Goal: Book appointment/travel/reservation

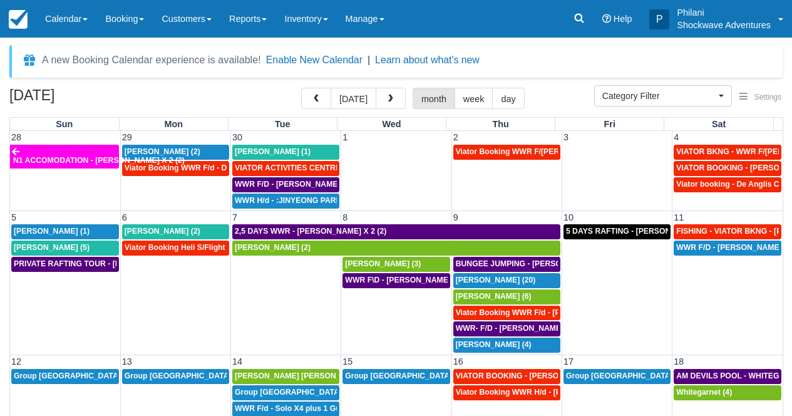
select select
click at [390, 95] on button "button" at bounding box center [391, 98] width 30 height 21
click at [390, 95] on span "button" at bounding box center [390, 99] width 9 height 9
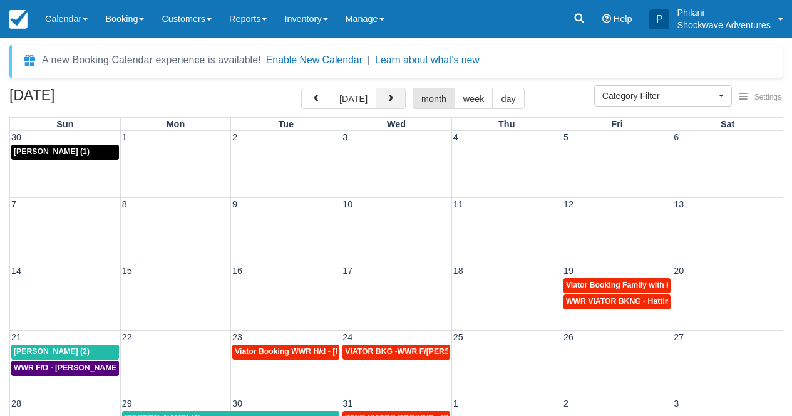
click at [384, 97] on button "button" at bounding box center [391, 98] width 30 height 21
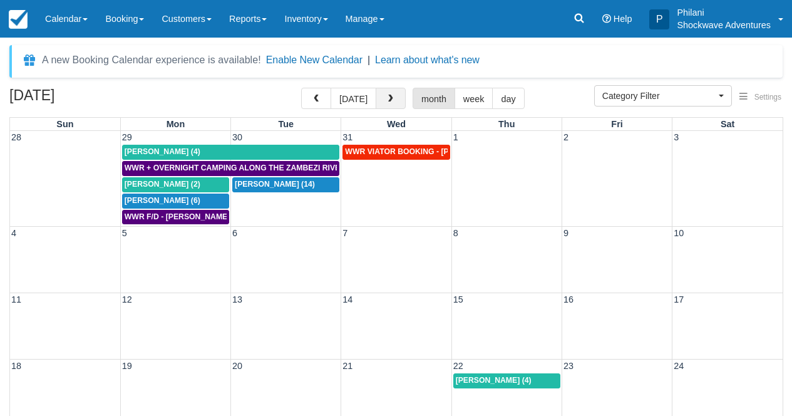
click at [391, 100] on span "button" at bounding box center [390, 99] width 9 height 9
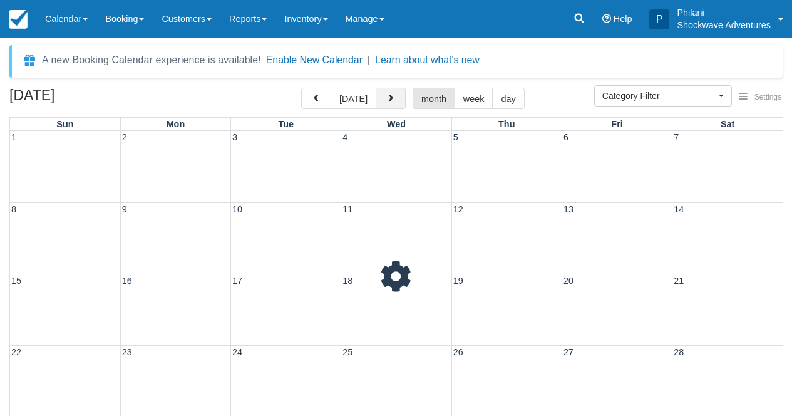
click at [391, 100] on span "button" at bounding box center [390, 99] width 9 height 9
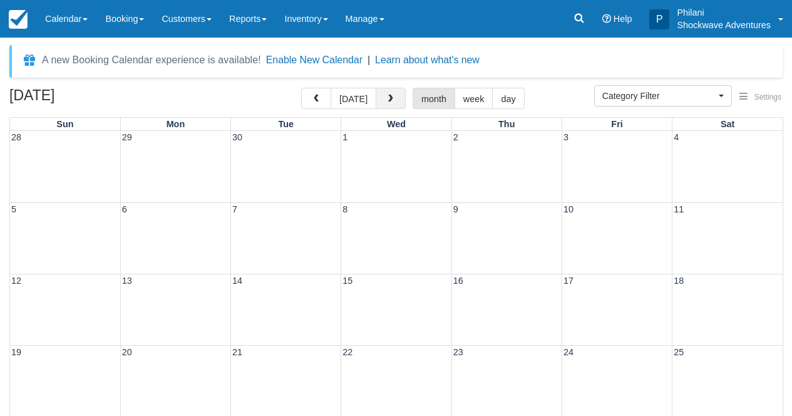
click at [391, 100] on span "button" at bounding box center [390, 99] width 9 height 9
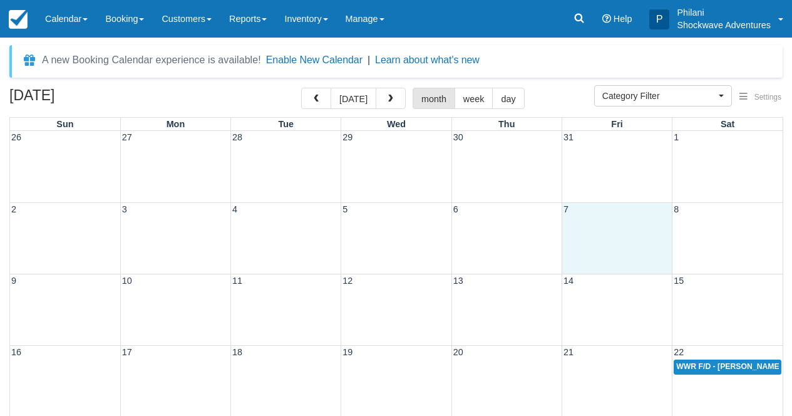
drag, startPoint x: 600, startPoint y: 228, endPoint x: 614, endPoint y: 237, distance: 16.9
click at [613, 237] on div "2 3 4 5 6 7 8" at bounding box center [396, 237] width 773 height 71
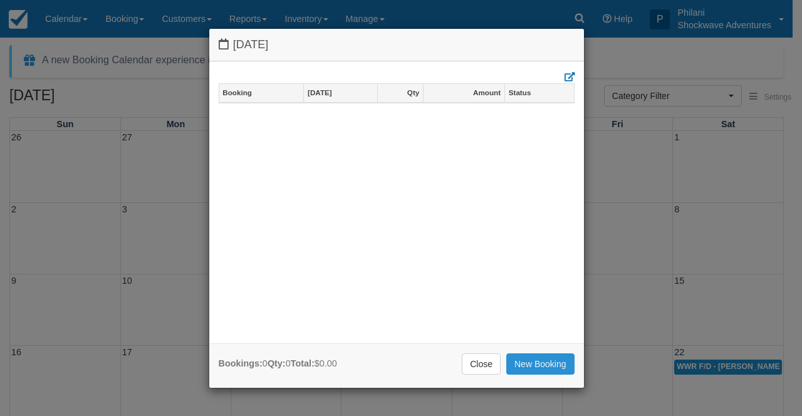
click at [536, 358] on link "New Booking" at bounding box center [540, 363] width 68 height 21
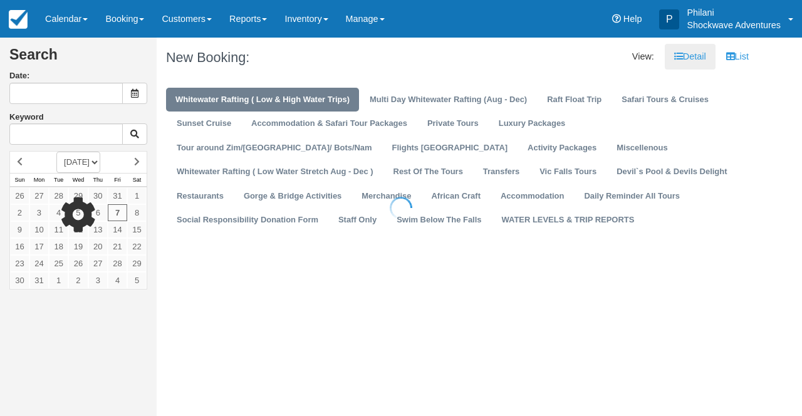
type input "[DATE]"
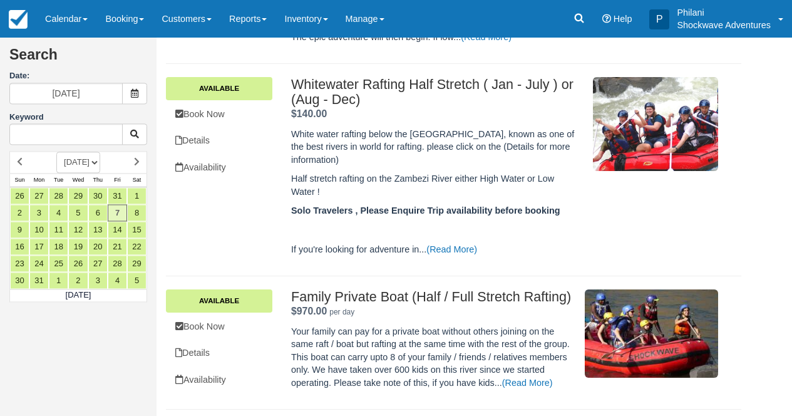
scroll to position [341, 0]
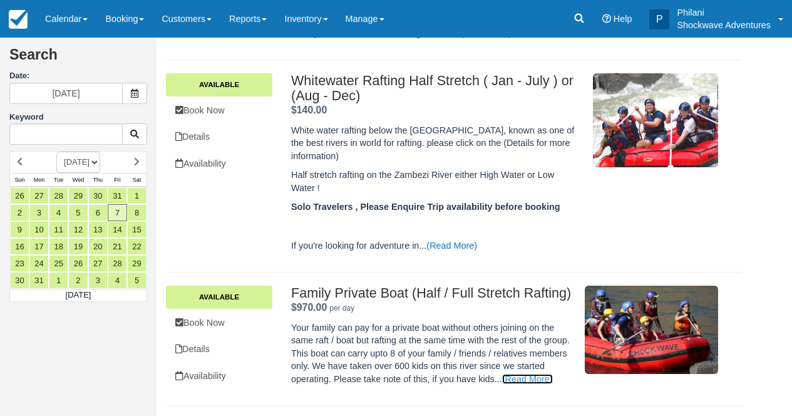
click at [515, 384] on link "(Read More)" at bounding box center [527, 379] width 51 height 10
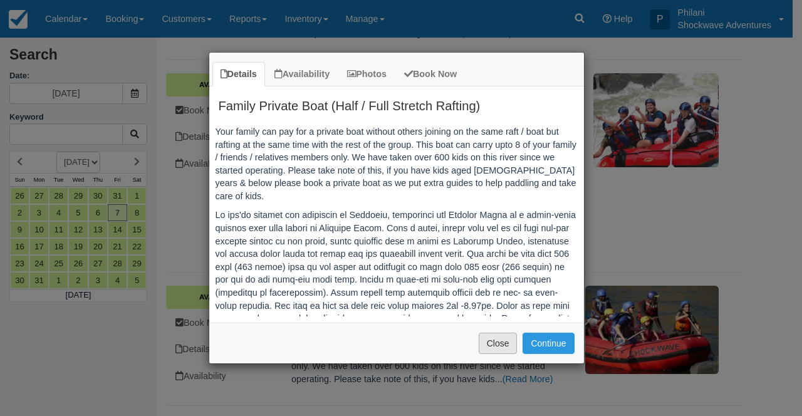
click at [496, 349] on button "Close" at bounding box center [498, 343] width 39 height 21
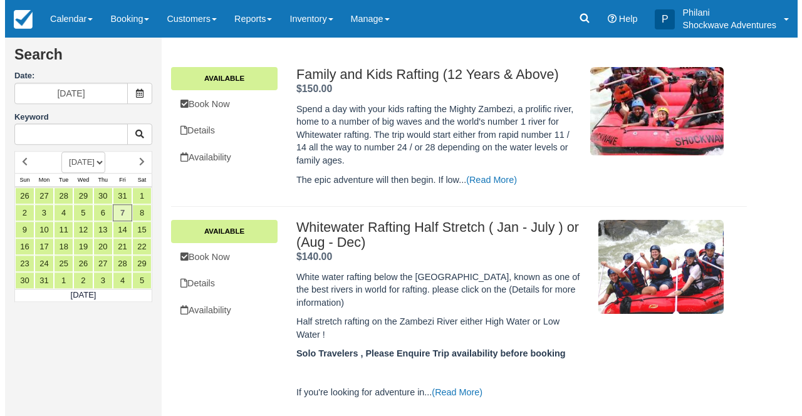
scroll to position [170, 0]
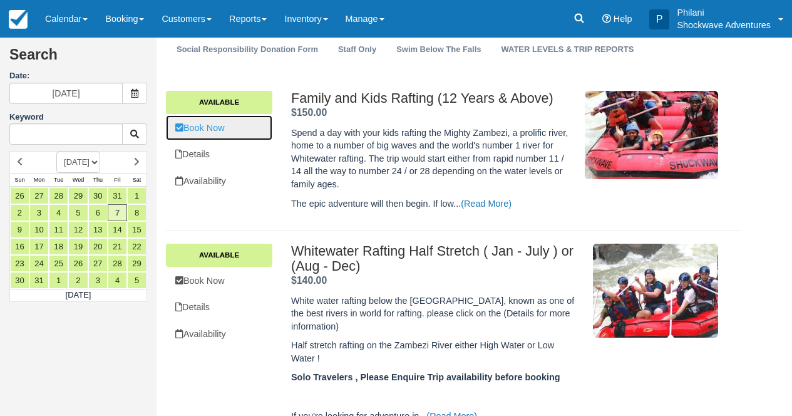
click at [227, 130] on link "Book Now" at bounding box center [219, 128] width 106 height 26
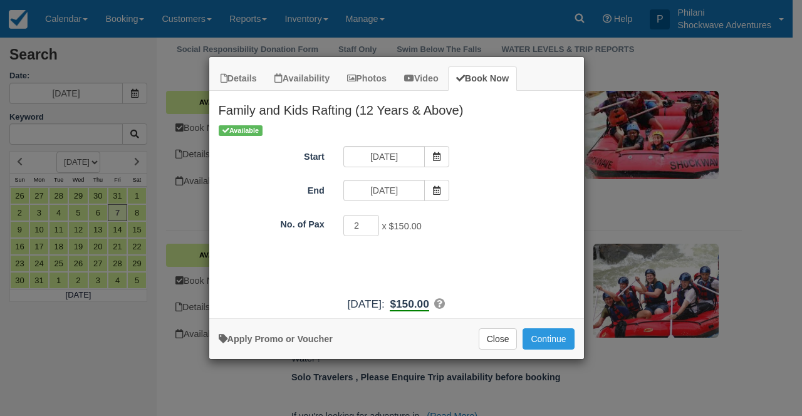
click at [371, 224] on input "2" at bounding box center [361, 225] width 36 height 21
click at [371, 224] on input "3" at bounding box center [361, 225] width 36 height 21
type input "4"
click at [371, 224] on input "4" at bounding box center [361, 225] width 36 height 21
click at [542, 339] on button "Continue" at bounding box center [547, 338] width 51 height 21
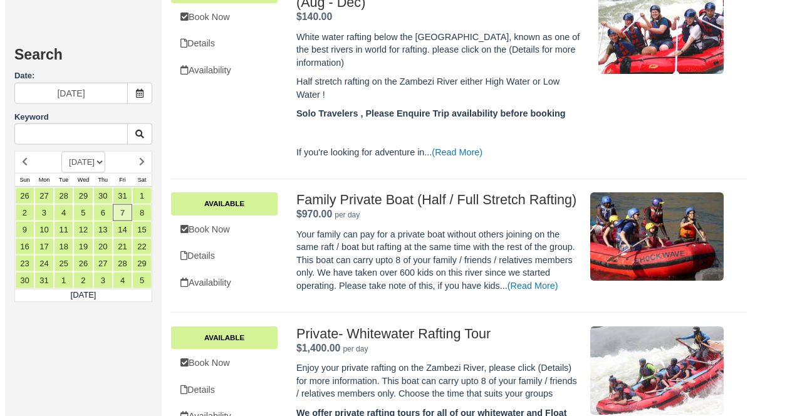
scroll to position [411, 0]
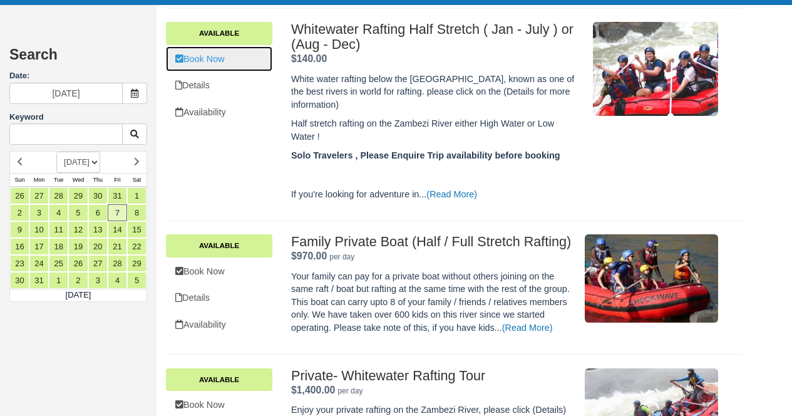
click at [227, 54] on link "Book Now" at bounding box center [219, 59] width 106 height 26
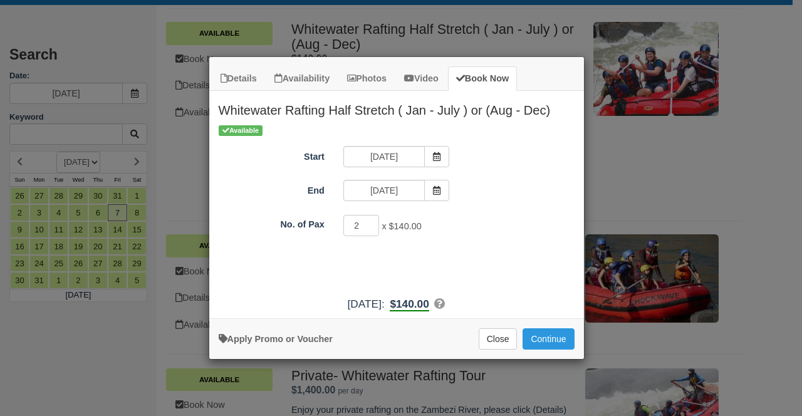
click at [371, 222] on input "2" at bounding box center [361, 225] width 36 height 21
click at [371, 222] on input "3" at bounding box center [361, 225] width 36 height 21
click at [371, 222] on input "4" at bounding box center [361, 225] width 36 height 21
click at [371, 222] on input "5" at bounding box center [361, 225] width 36 height 21
type input "4"
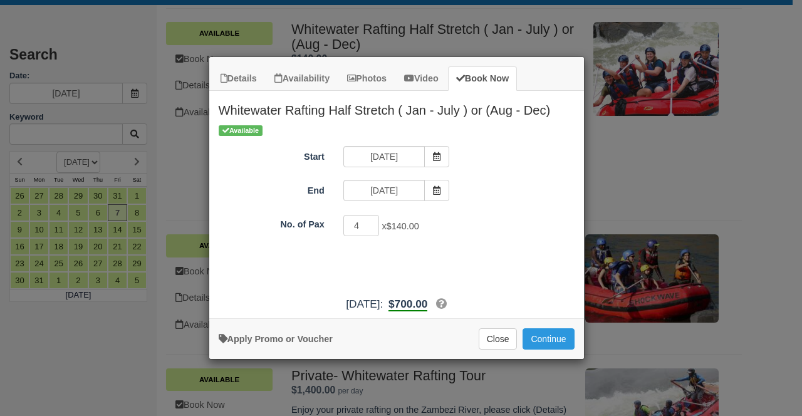
click at [368, 227] on input "4" at bounding box center [361, 225] width 36 height 21
click at [542, 344] on button "Continue" at bounding box center [547, 338] width 51 height 21
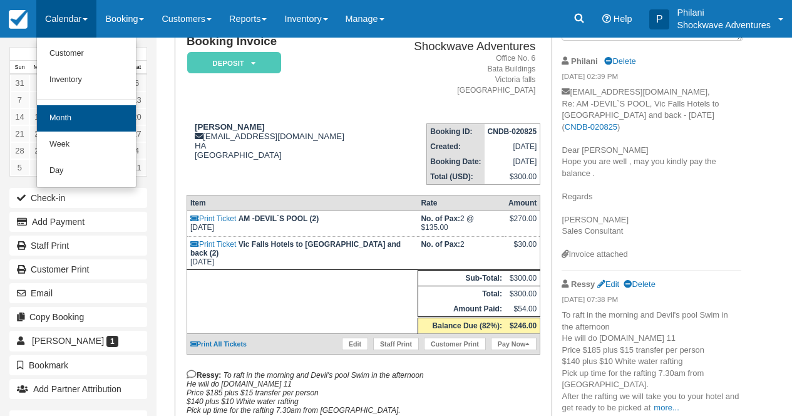
scroll to position [100, 0]
click at [70, 124] on link "Month" at bounding box center [86, 118] width 99 height 26
click at [70, 124] on link "17" at bounding box center [77, 116] width 19 height 17
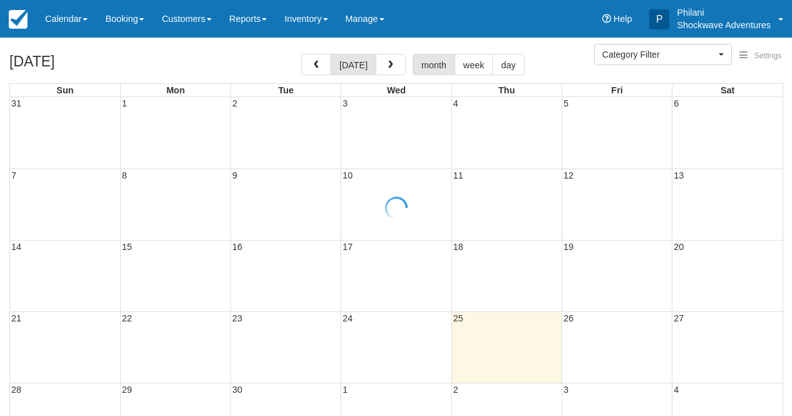
select select
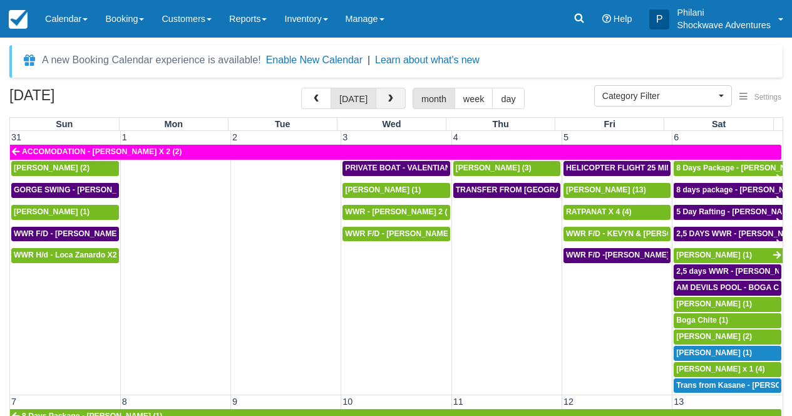
click at [385, 93] on button "button" at bounding box center [391, 98] width 30 height 21
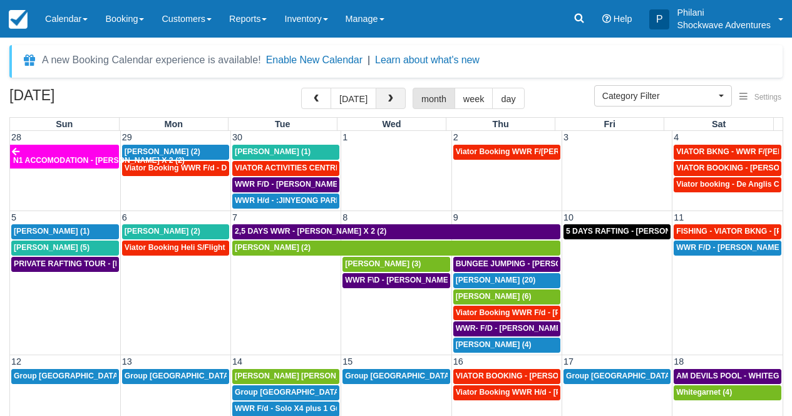
click at [392, 106] on button "button" at bounding box center [391, 98] width 30 height 21
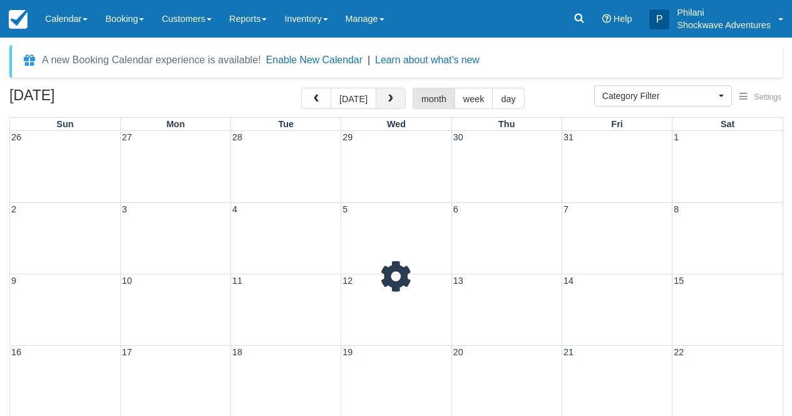
click at [392, 106] on button "button" at bounding box center [391, 98] width 30 height 21
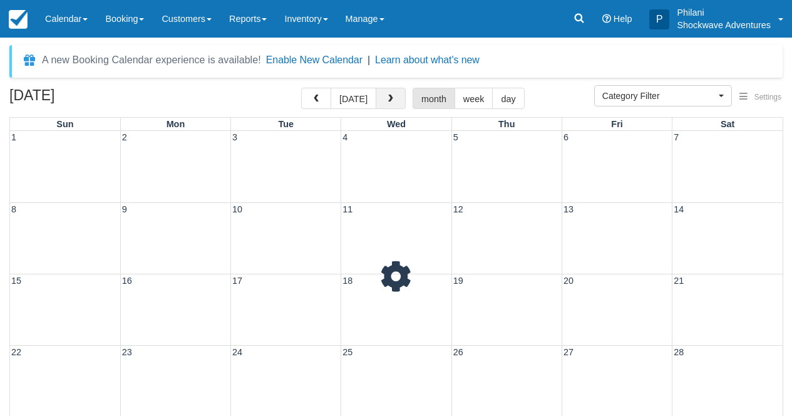
click at [392, 106] on button "button" at bounding box center [391, 98] width 30 height 21
click at [391, 106] on button "button" at bounding box center [391, 98] width 30 height 21
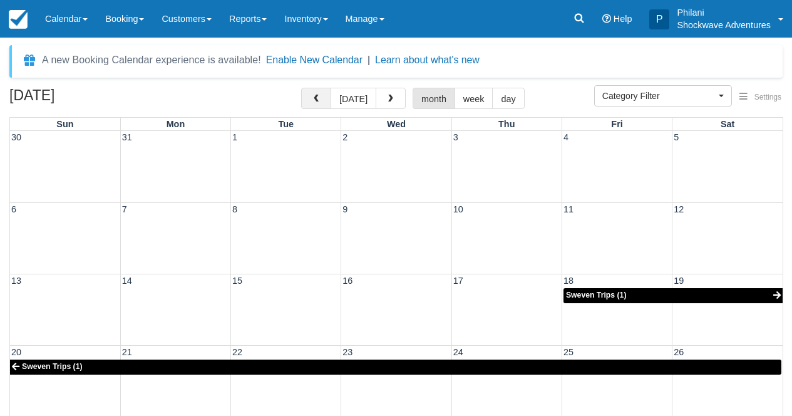
click at [321, 101] on span "button" at bounding box center [316, 99] width 9 height 9
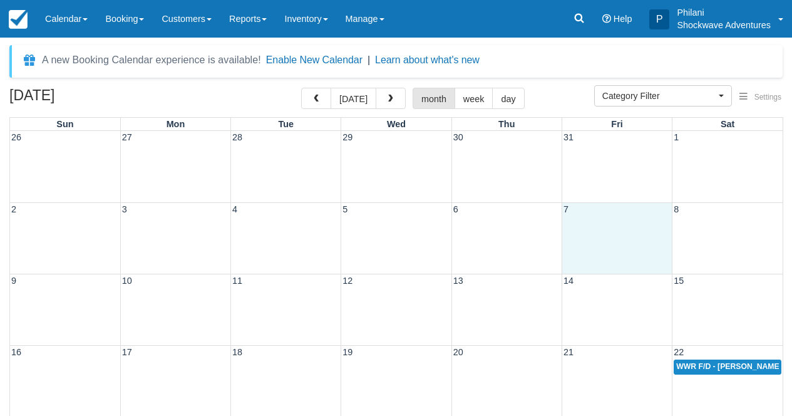
click at [582, 239] on div "2 3 4 5 6 7 8" at bounding box center [396, 237] width 773 height 71
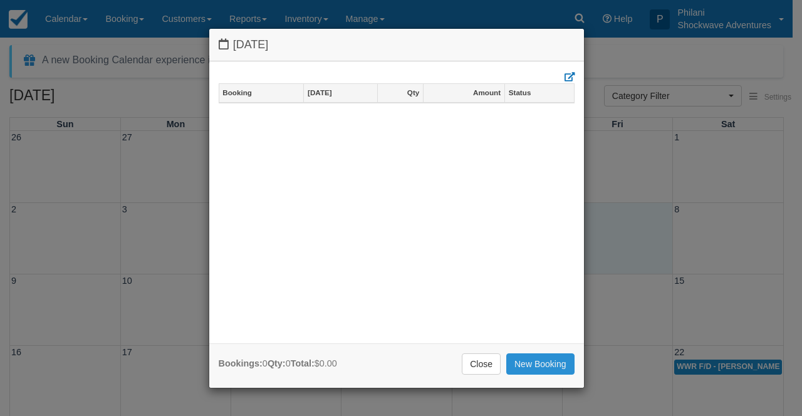
click at [526, 365] on link "New Booking" at bounding box center [540, 363] width 68 height 21
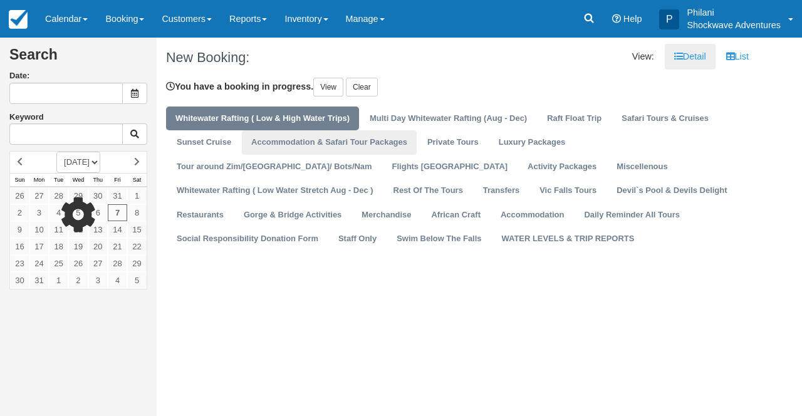
type input "[DATE]"
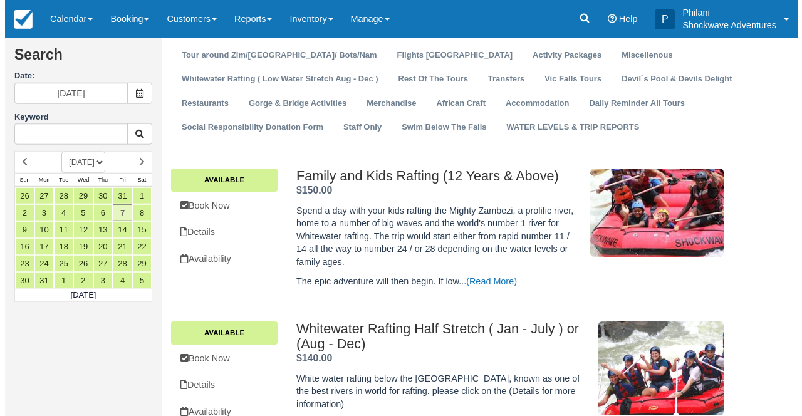
scroll to position [150, 0]
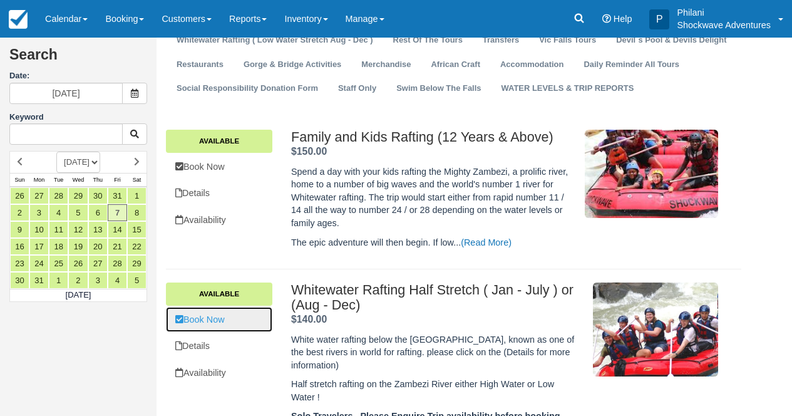
click at [220, 322] on link "Book Now" at bounding box center [219, 320] width 106 height 26
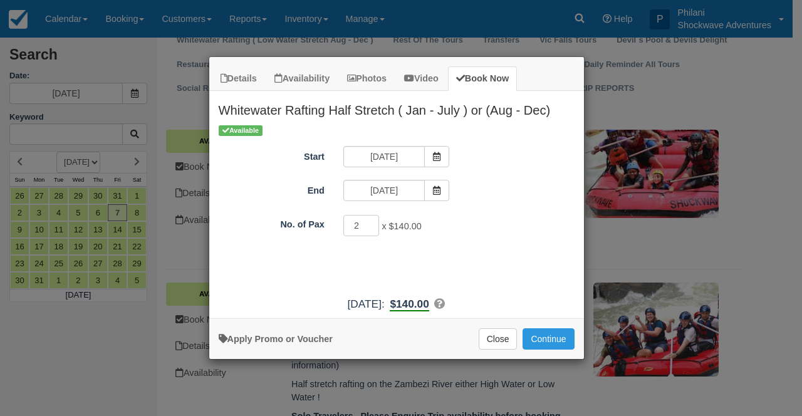
click at [368, 222] on input "2" at bounding box center [361, 225] width 36 height 21
click at [368, 222] on input "3" at bounding box center [361, 225] width 36 height 21
type input "4"
click at [368, 222] on input "4" at bounding box center [361, 225] width 36 height 21
click at [542, 338] on button "Continue" at bounding box center [547, 338] width 51 height 21
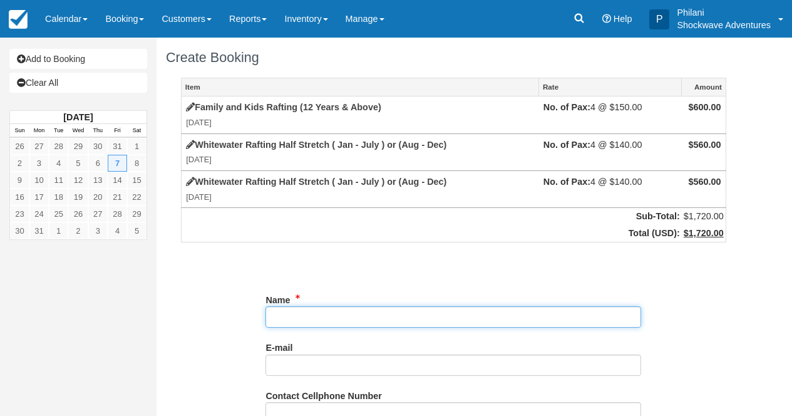
click at [318, 319] on input "Name" at bounding box center [454, 316] width 376 height 21
paste input "Nicolas Libbrecht"
type input "Nicolas Libbrecht"
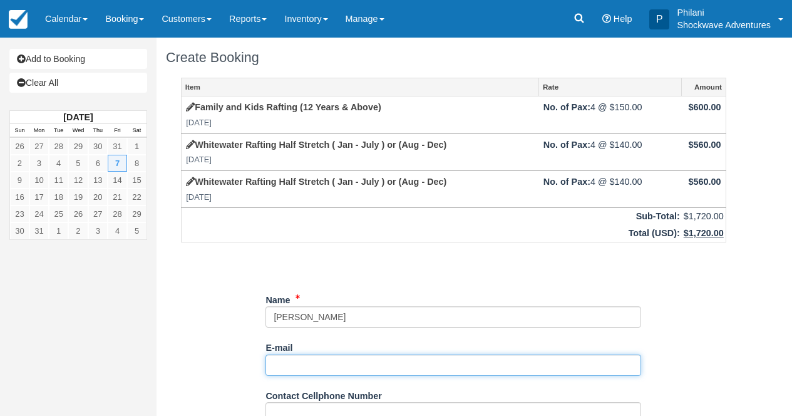
click at [303, 365] on input "E-mail" at bounding box center [454, 365] width 376 height 21
paste input "nicolas.libbrecht@gmail.com"
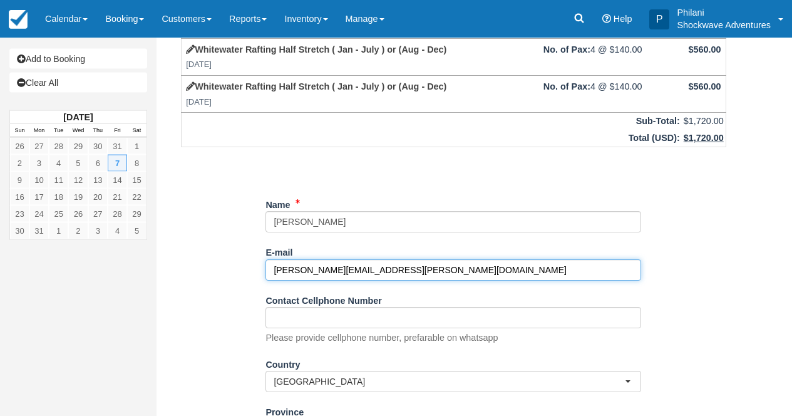
scroll to position [140, 0]
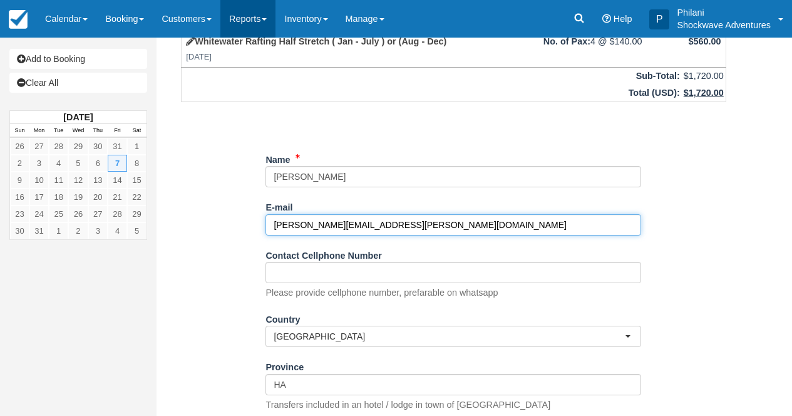
type input "nicolas.libbrecht@gmail.com"
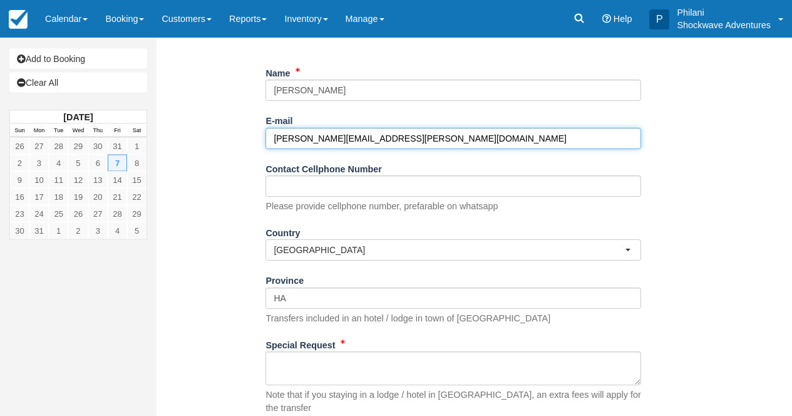
scroll to position [306, 0]
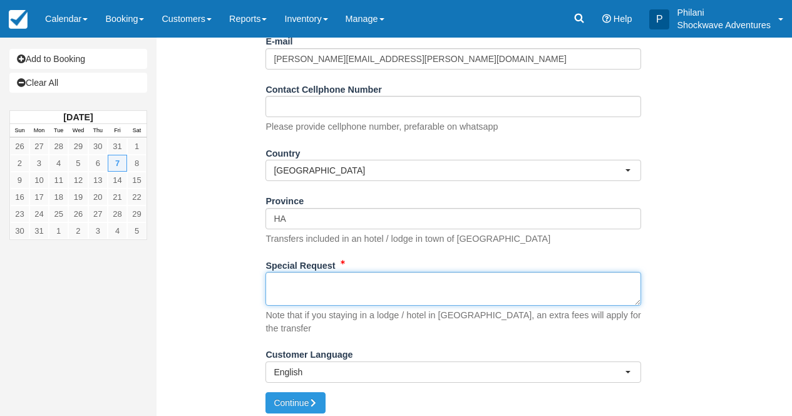
click at [299, 293] on textarea "Special Request" at bounding box center [454, 289] width 376 height 34
paste textarea "Dear Shockwave Team, I would like to book a rafting trip for my family on Frida…"
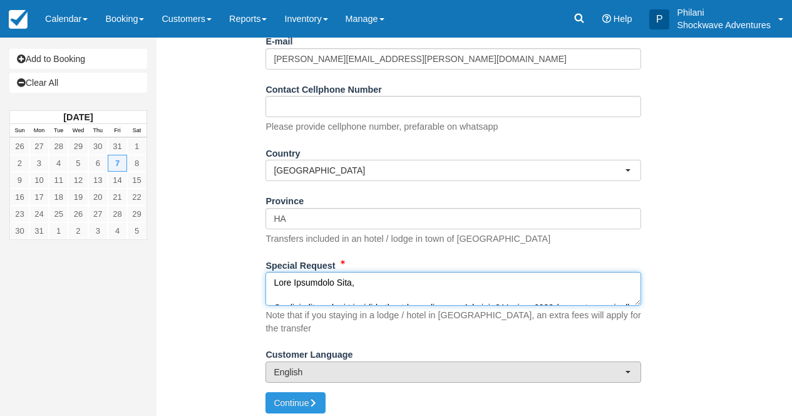
scroll to position [258, 0]
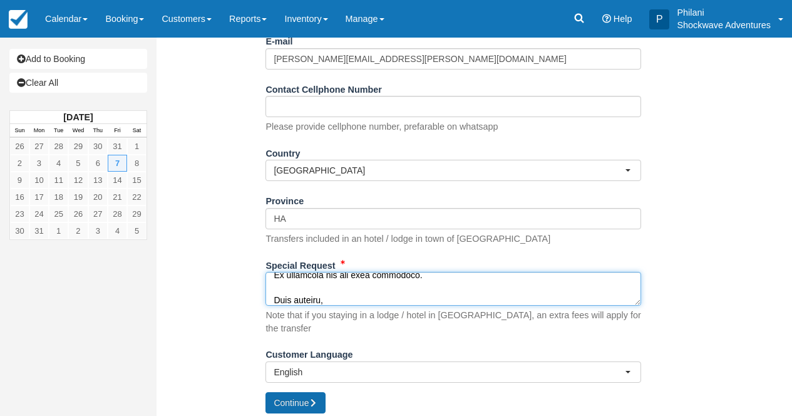
type textarea "Dear Shockwave Team, I would like to book a rafting trip for my family on Frida…"
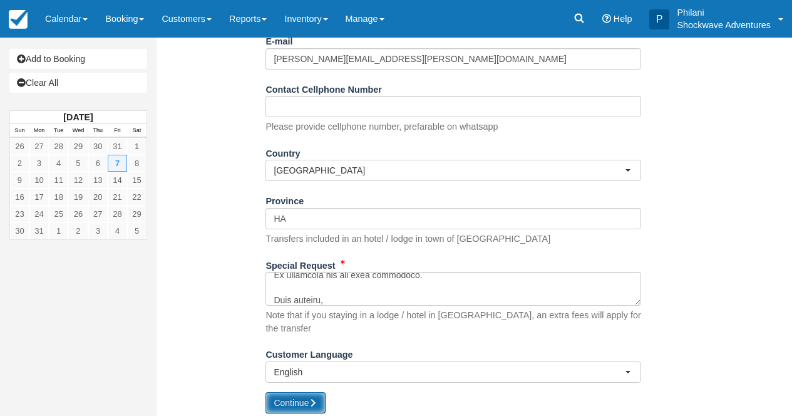
click at [292, 392] on button "Continue" at bounding box center [296, 402] width 60 height 21
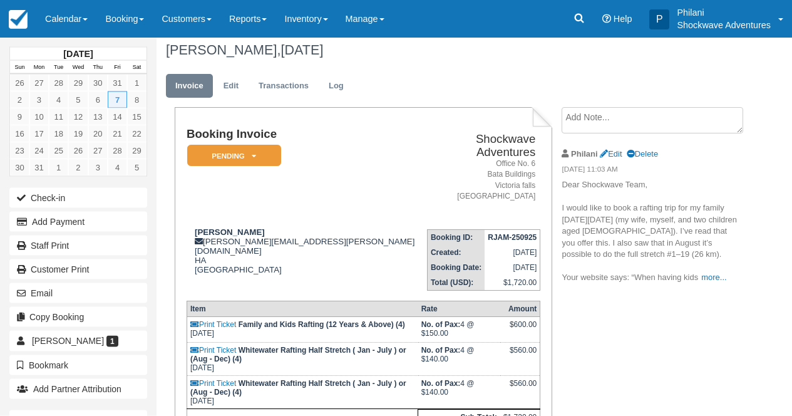
scroll to position [50, 0]
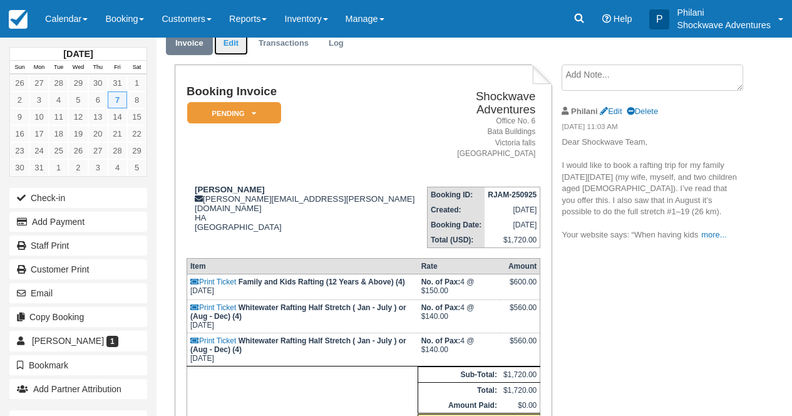
click at [242, 50] on link "Edit" at bounding box center [231, 43] width 34 height 24
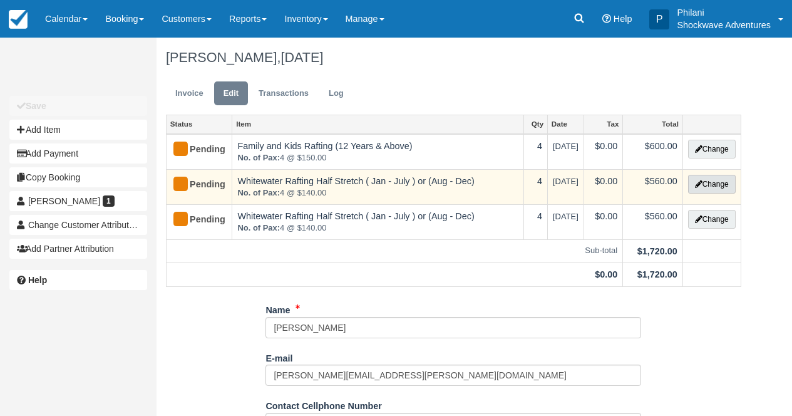
click at [696, 182] on icon "button" at bounding box center [699, 184] width 8 height 8
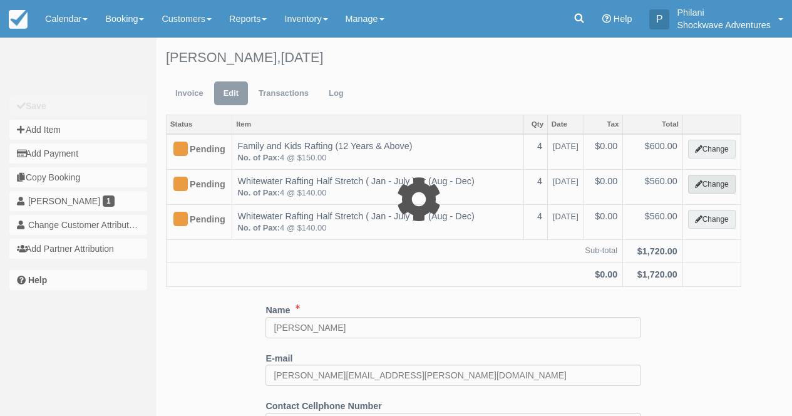
type input "560.00"
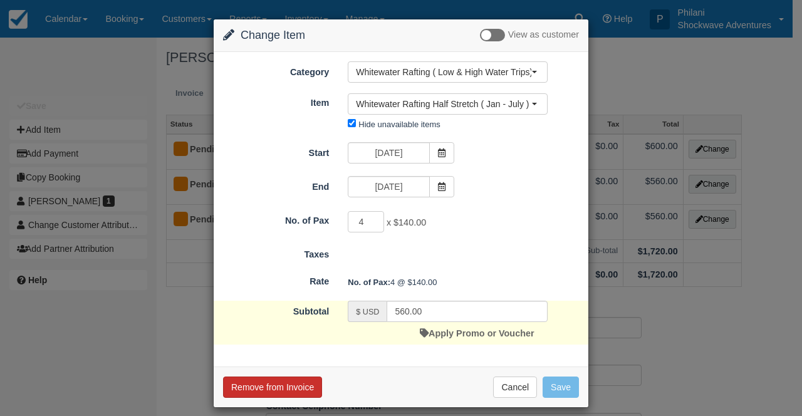
click at [291, 393] on button "Remove from Invoice" at bounding box center [272, 386] width 99 height 21
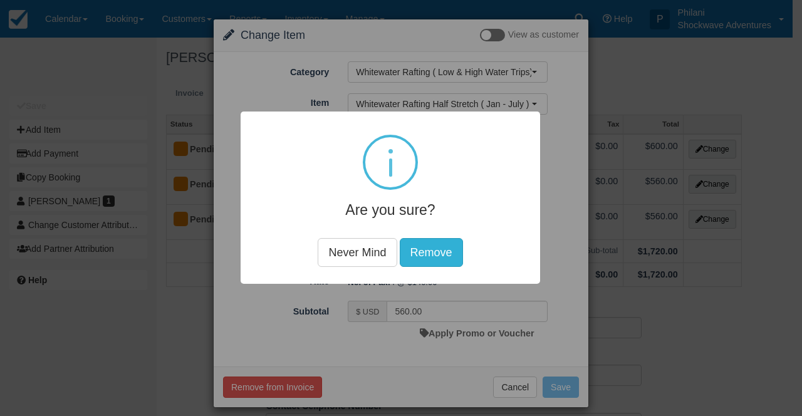
click at [419, 250] on button "Remove" at bounding box center [431, 252] width 63 height 29
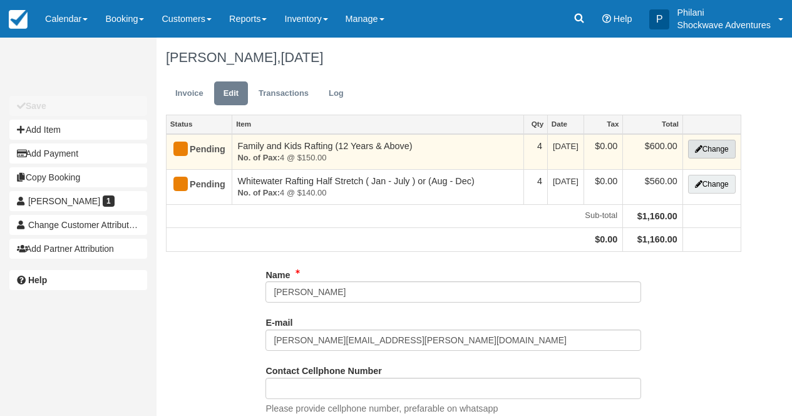
click at [712, 152] on button "Change" at bounding box center [712, 149] width 48 height 19
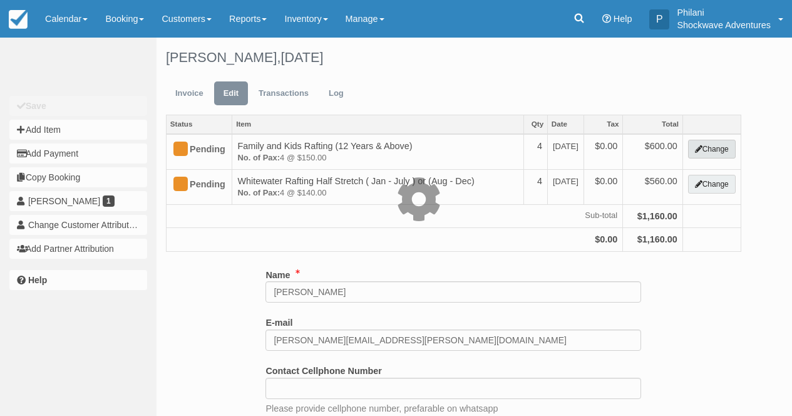
type input "600.00"
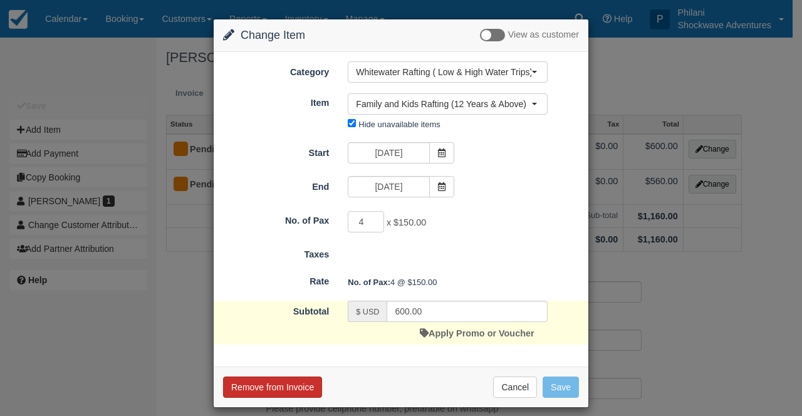
click at [289, 384] on button "Remove from Invoice" at bounding box center [272, 386] width 99 height 21
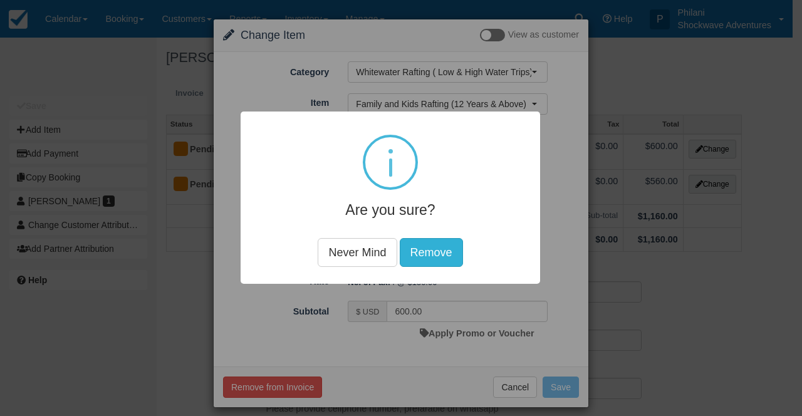
click at [447, 246] on button "Remove" at bounding box center [431, 252] width 63 height 29
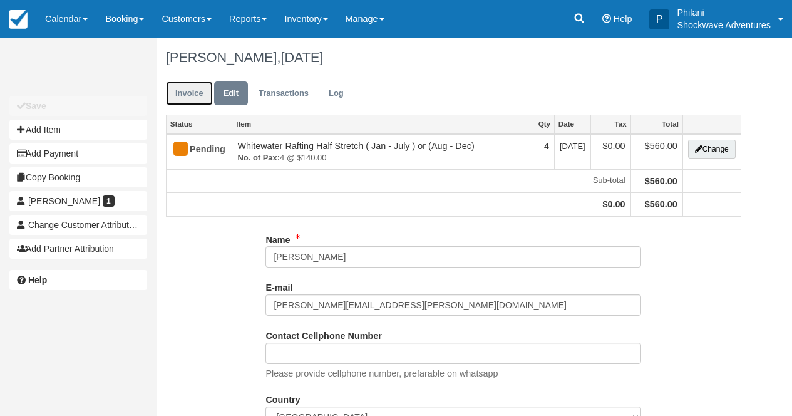
click at [192, 95] on link "Invoice" at bounding box center [189, 93] width 47 height 24
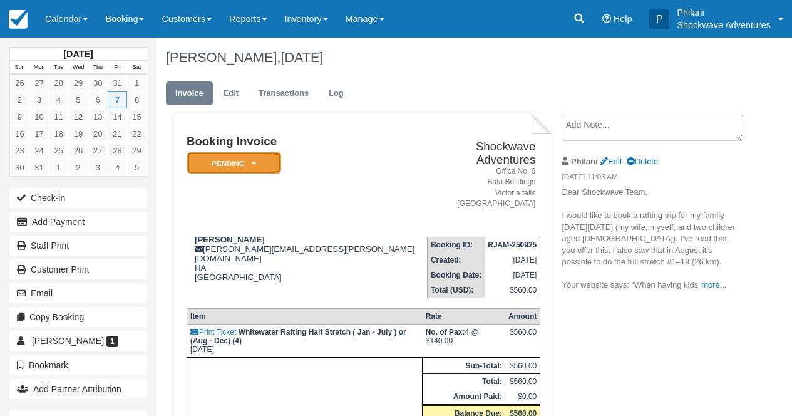
click at [266, 163] on em "Pending" at bounding box center [234, 163] width 94 height 22
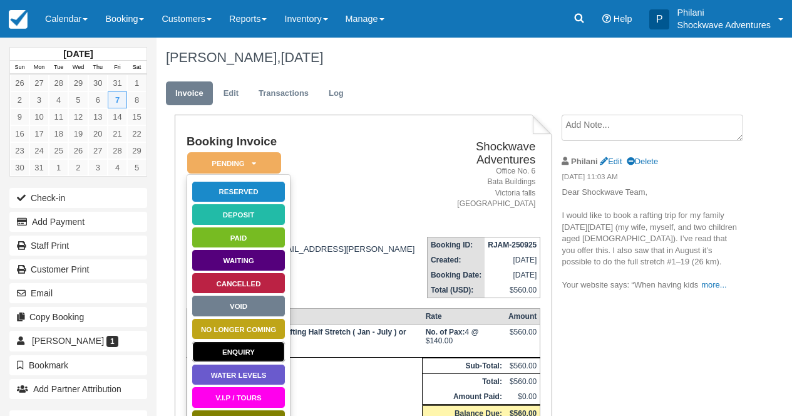
click at [242, 349] on link "Enquiry" at bounding box center [239, 352] width 94 height 22
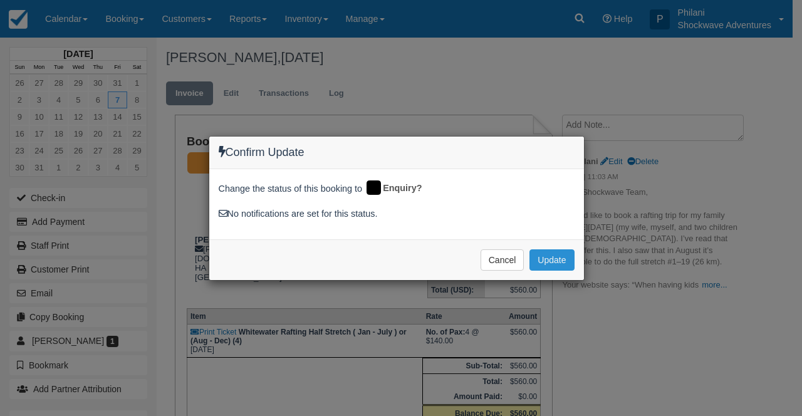
click at [558, 259] on button "Update" at bounding box center [551, 259] width 44 height 21
click at [0, 0] on span "Please wait" at bounding box center [0, 0] width 0 height 0
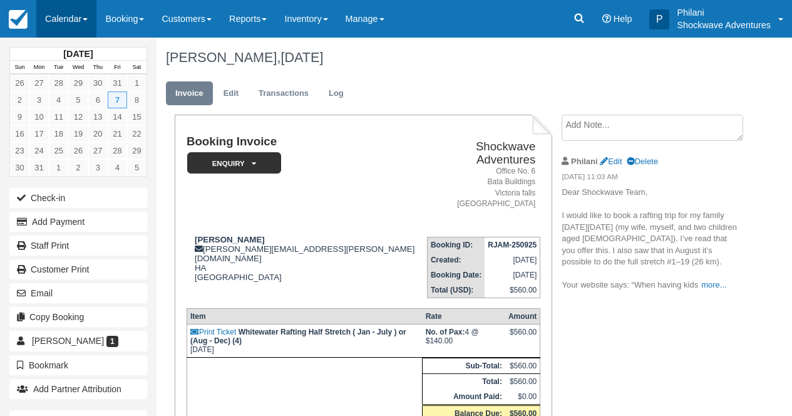
click at [71, 11] on link "Calendar" at bounding box center [66, 19] width 60 height 38
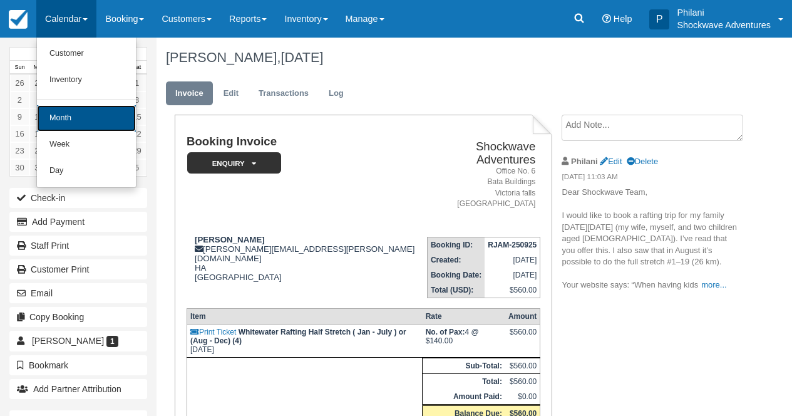
click at [73, 119] on link "Month" at bounding box center [86, 118] width 99 height 26
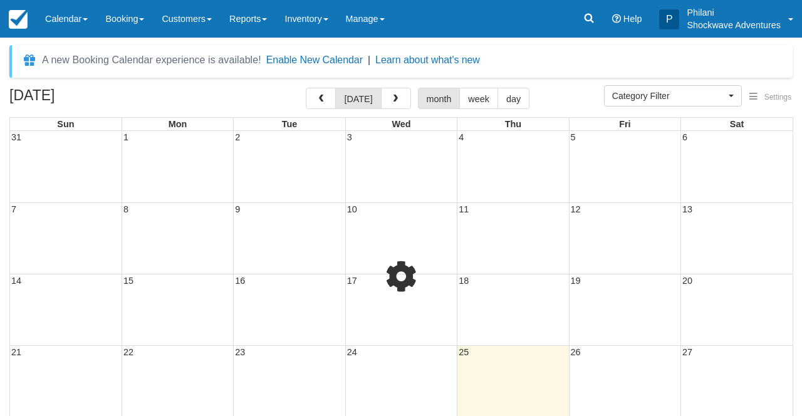
select select
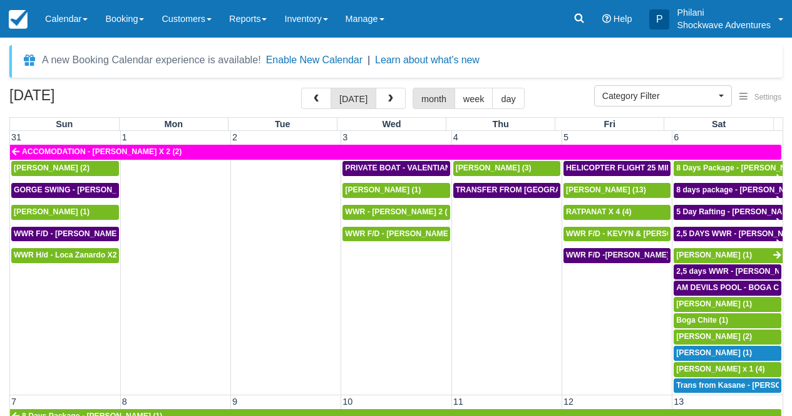
click at [290, 173] on td at bounding box center [286, 277] width 110 height 234
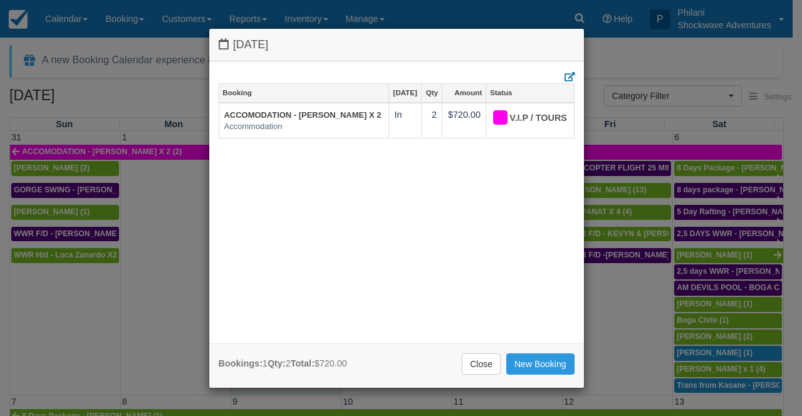
click at [1, 339] on div "[DATE] Booking [DATE] Qty Amount Status ACCOMODATION - [PERSON_NAME] De Michiel…" at bounding box center [401, 208] width 802 height 416
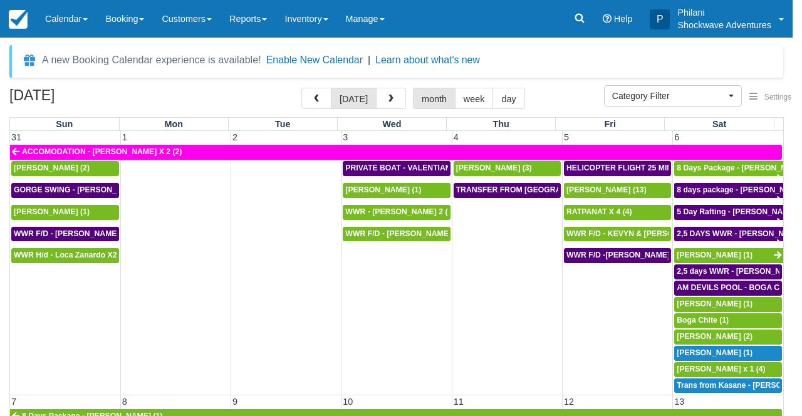
click at [0, 348] on div at bounding box center [401, 208] width 802 height 416
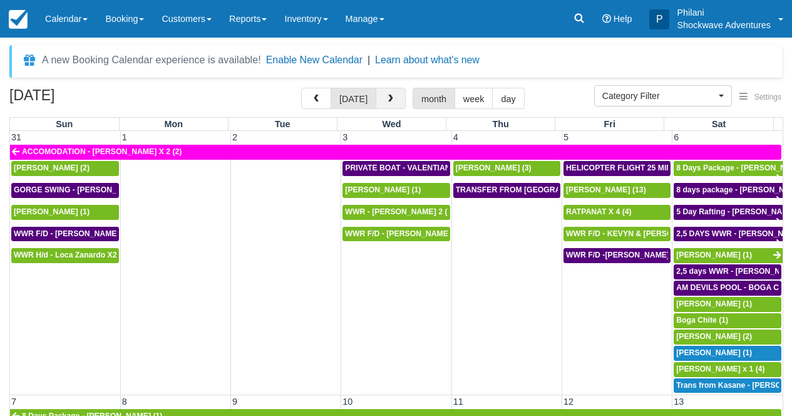
click at [393, 100] on span "button" at bounding box center [390, 99] width 9 height 9
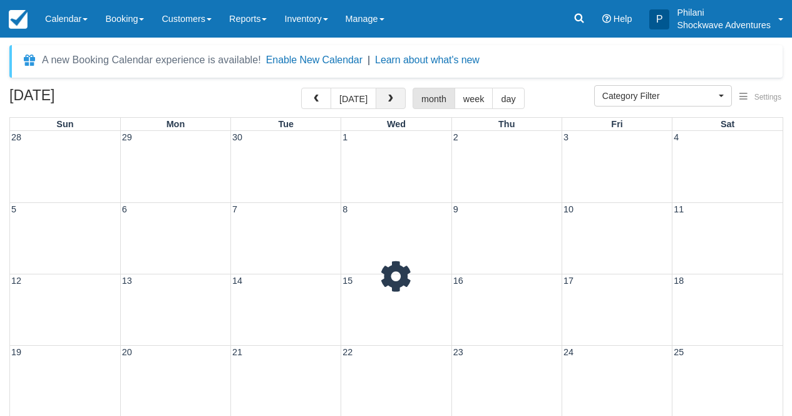
click at [393, 100] on span "button" at bounding box center [390, 99] width 9 height 9
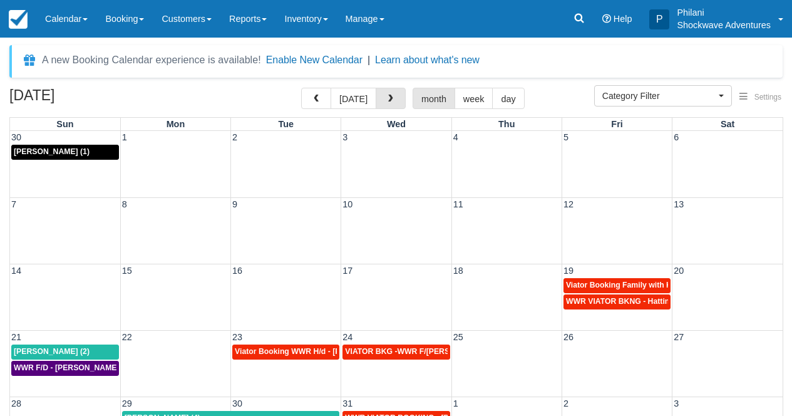
click at [399, 110] on div "[DATE] [DATE] month week day" at bounding box center [396, 101] width 774 height 27
click at [393, 108] on button "button" at bounding box center [391, 98] width 30 height 21
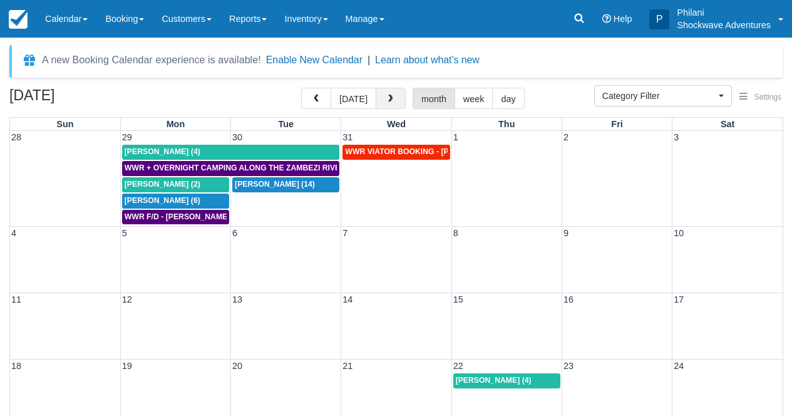
click at [393, 108] on button "button" at bounding box center [391, 98] width 30 height 21
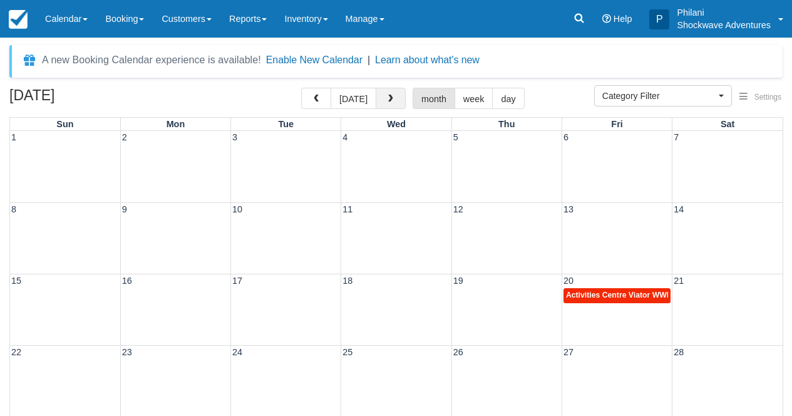
click at [395, 101] on span "button" at bounding box center [390, 99] width 9 height 9
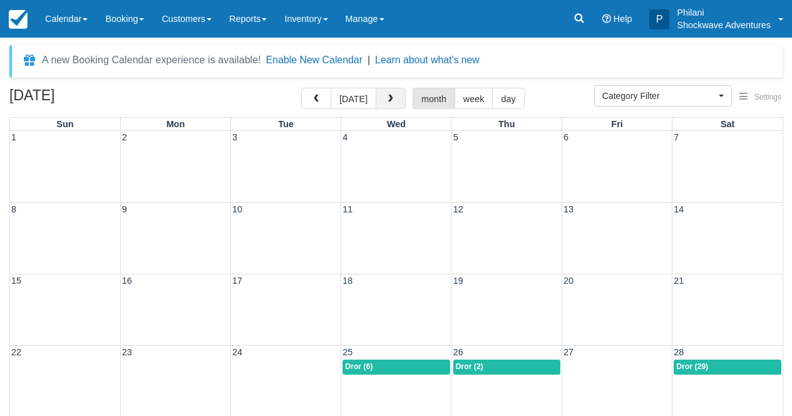
click at [395, 101] on span "button" at bounding box center [390, 99] width 9 height 9
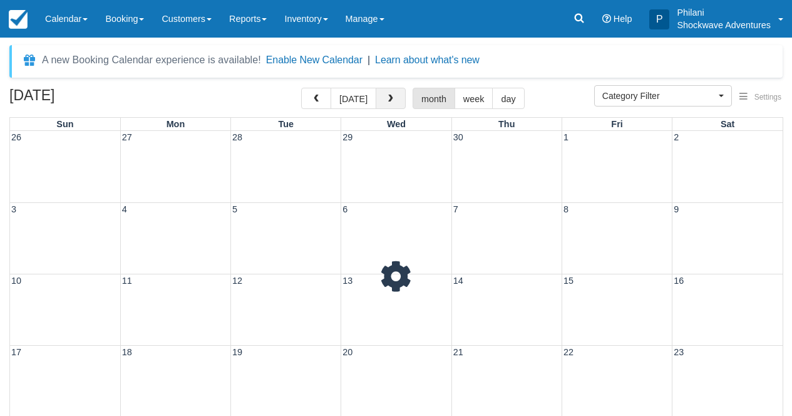
click at [395, 101] on span "button" at bounding box center [390, 99] width 9 height 9
